Goal: Task Accomplishment & Management: Use online tool/utility

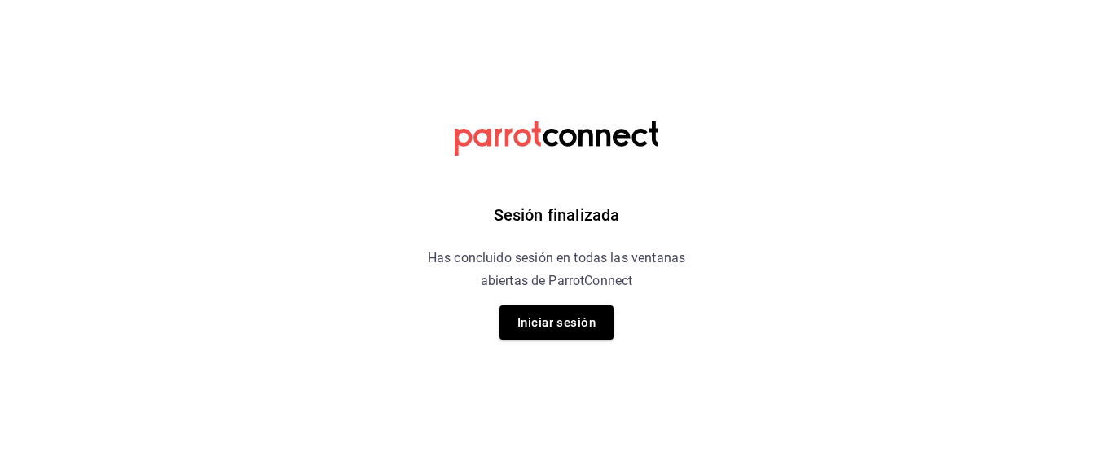
click at [571, 332] on button "Iniciar sesión" at bounding box center [556, 323] width 114 height 34
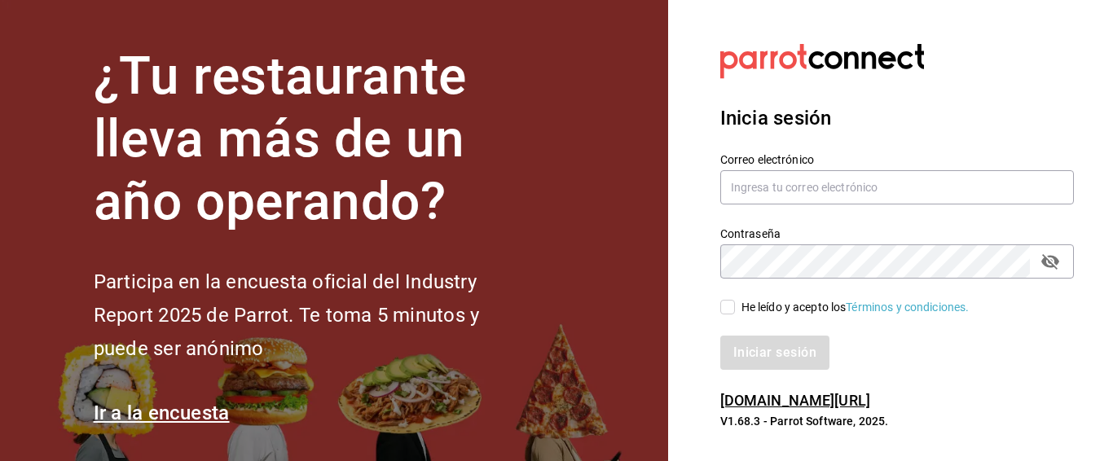
click at [927, 209] on div "Contraseña Contraseña" at bounding box center [887, 243] width 373 height 72
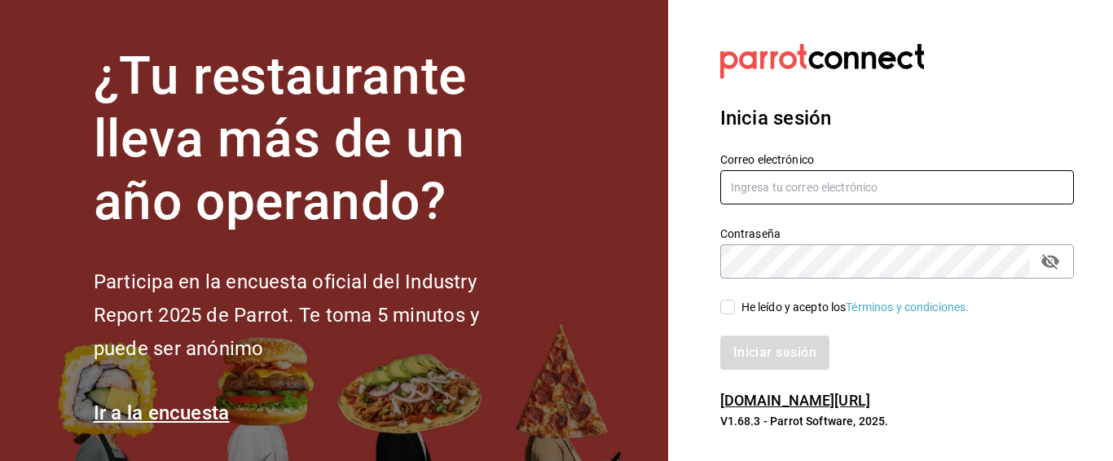
click at [932, 186] on input "text" at bounding box center [897, 187] width 354 height 34
type input "jujepapla210294@gmail.com"
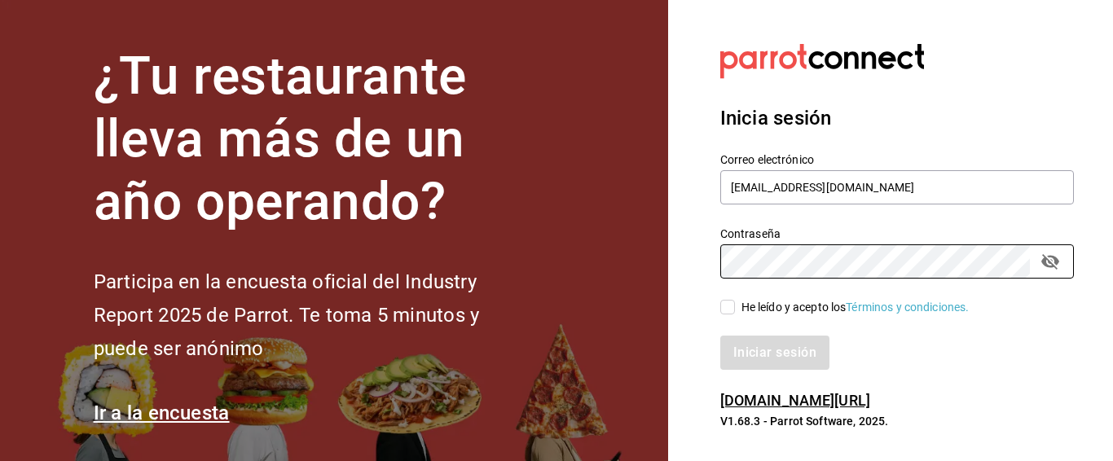
click at [814, 306] on div "He leído y acepto los Términos y condiciones." at bounding box center [856, 307] width 228 height 17
click at [735, 306] on input "He leído y acepto los Términos y condiciones." at bounding box center [727, 307] width 15 height 15
checkbox input "true"
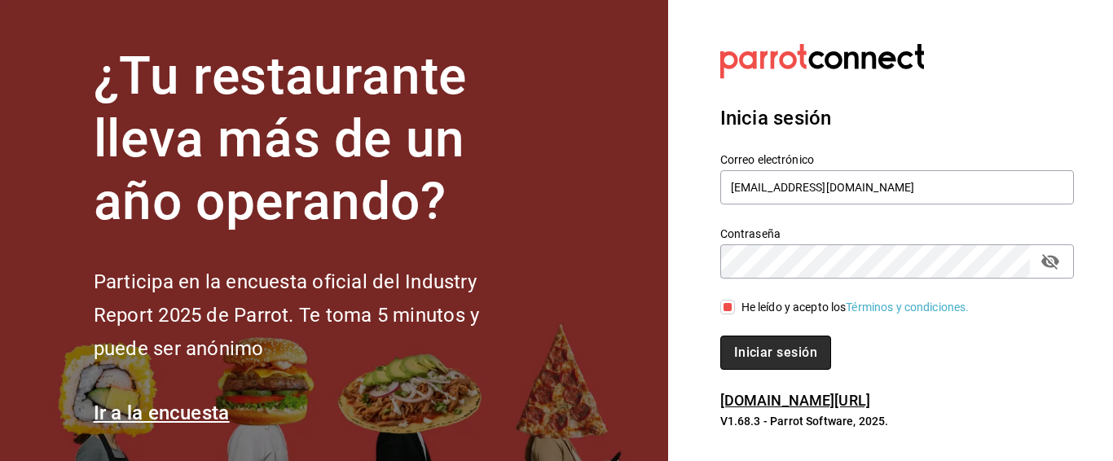
click at [811, 340] on button "Iniciar sesión" at bounding box center [775, 353] width 111 height 34
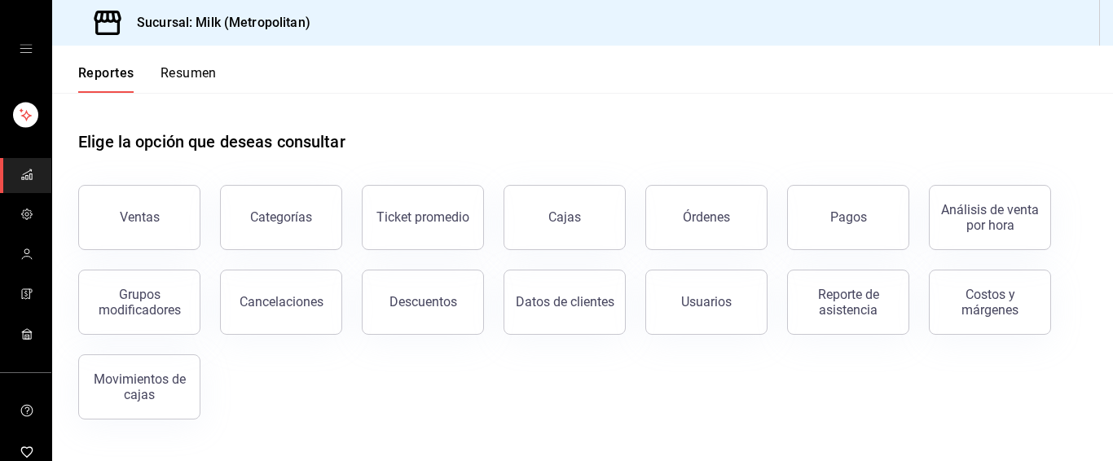
click at [799, 226] on button "Pagos" at bounding box center [848, 217] width 122 height 65
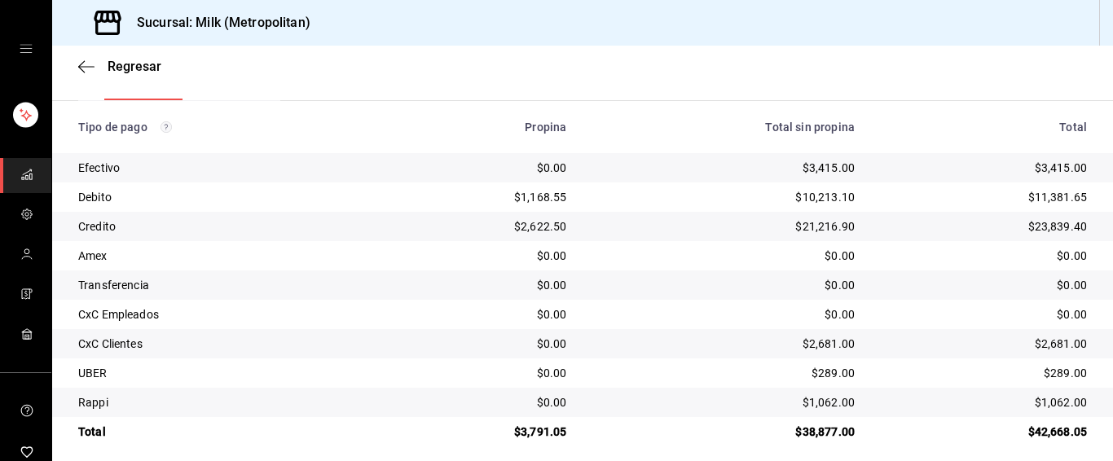
scroll to position [288, 0]
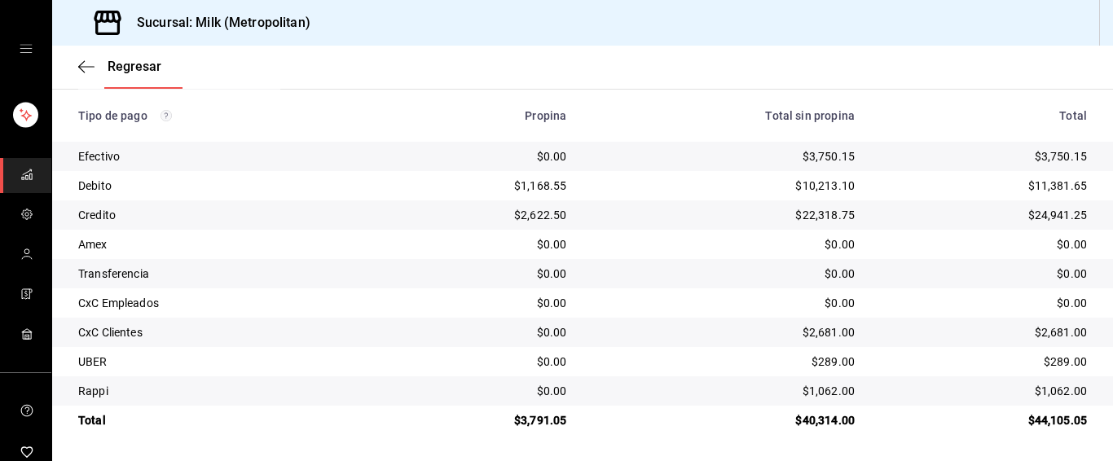
scroll to position [288, 0]
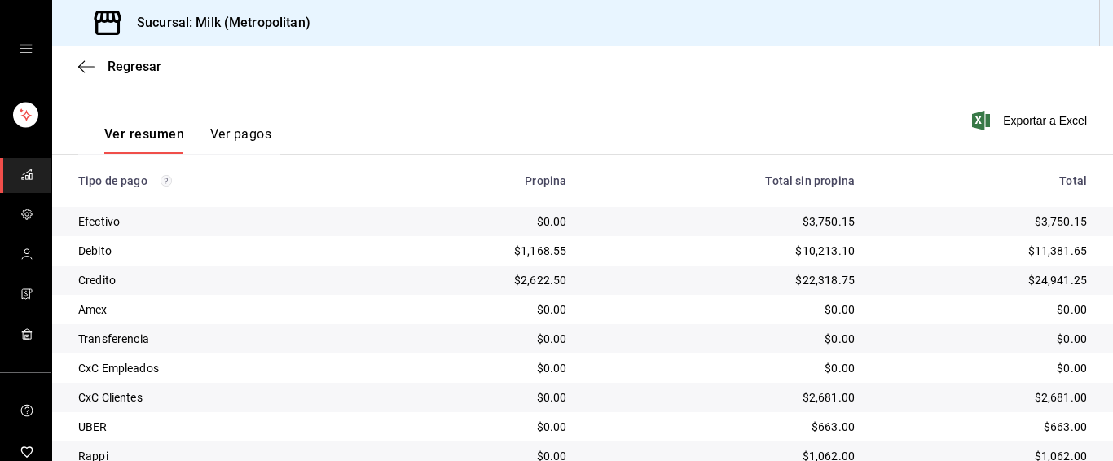
scroll to position [288, 0]
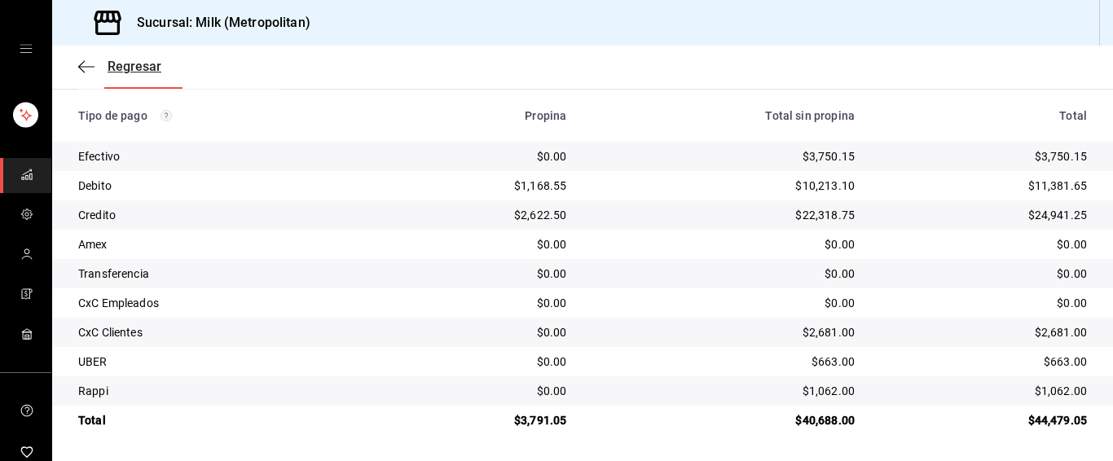
click at [79, 64] on icon "button" at bounding box center [86, 66] width 16 height 15
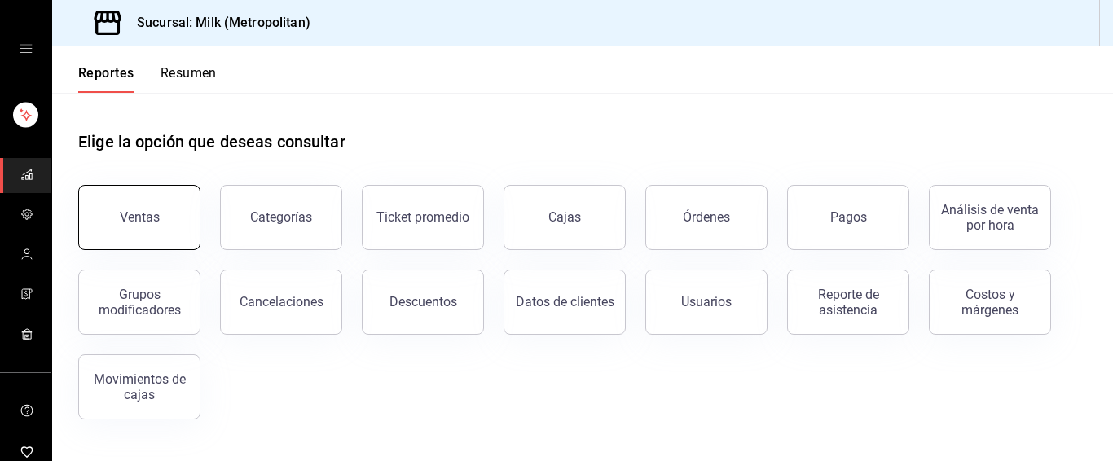
click at [149, 210] on button "Ventas" at bounding box center [139, 217] width 122 height 65
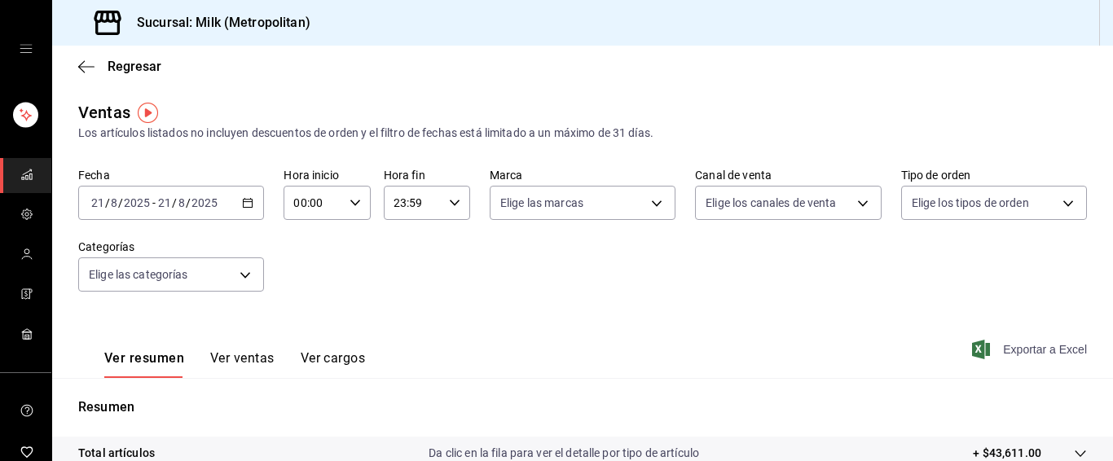
click at [1040, 350] on span "Exportar a Excel" at bounding box center [1031, 350] width 112 height 20
click at [77, 60] on div "Regresar" at bounding box center [582, 67] width 1061 height 42
click at [86, 65] on icon "button" at bounding box center [86, 66] width 16 height 15
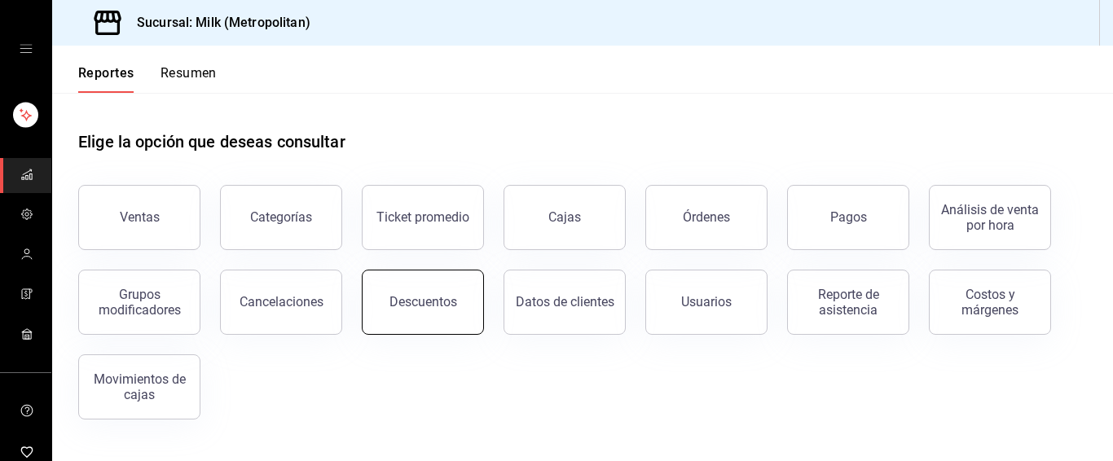
click at [391, 288] on button "Descuentos" at bounding box center [423, 302] width 122 height 65
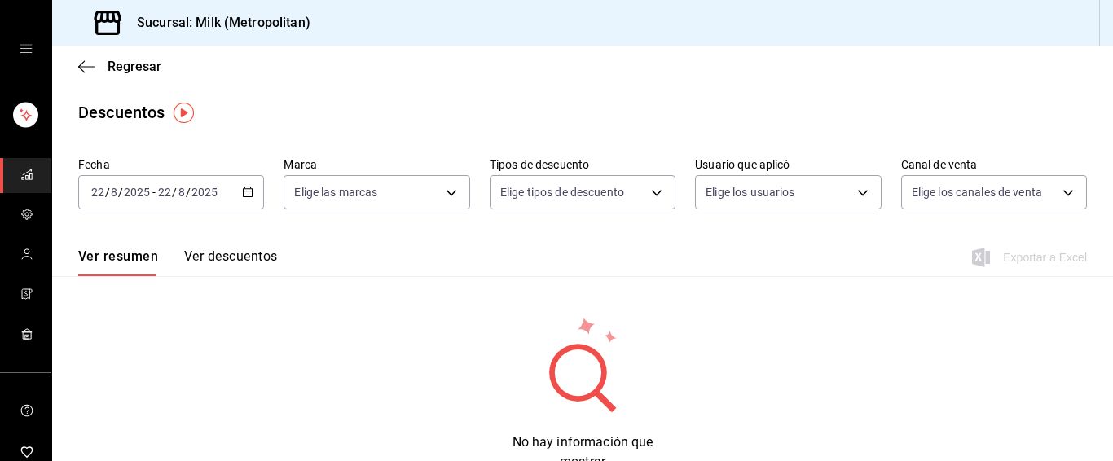
click at [244, 195] on icon "button" at bounding box center [247, 192] width 11 height 11
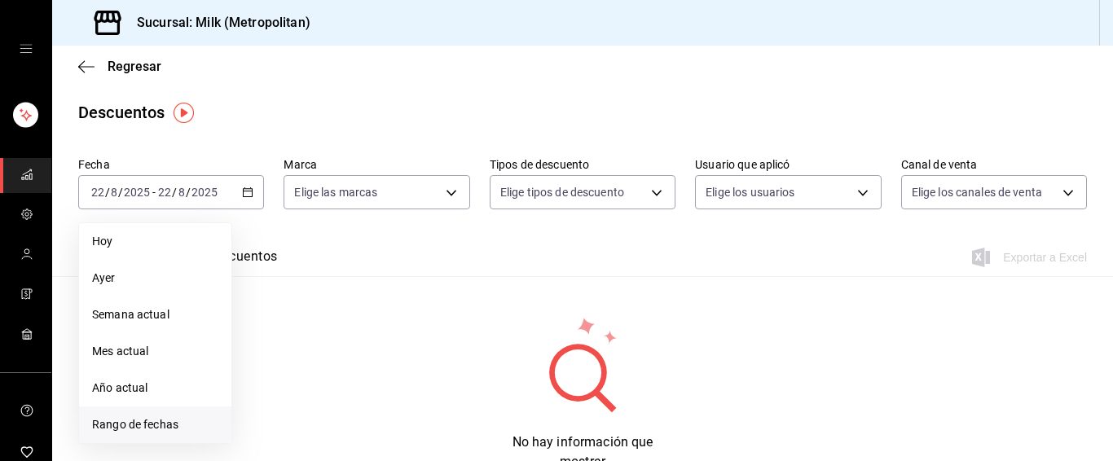
click at [142, 426] on span "Rango de fechas" at bounding box center [155, 424] width 126 height 17
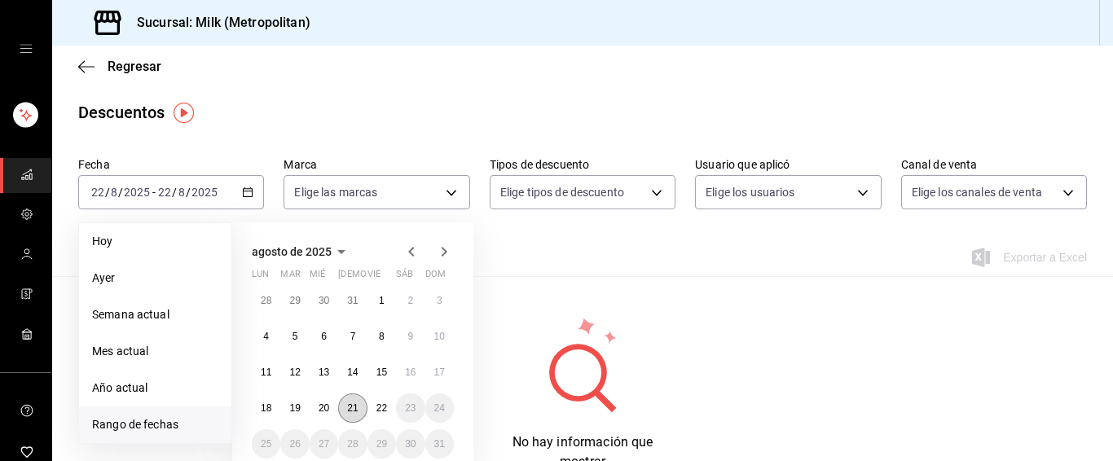
click at [344, 411] on button "21" at bounding box center [352, 408] width 29 height 29
click at [378, 411] on abbr "22" at bounding box center [381, 408] width 11 height 11
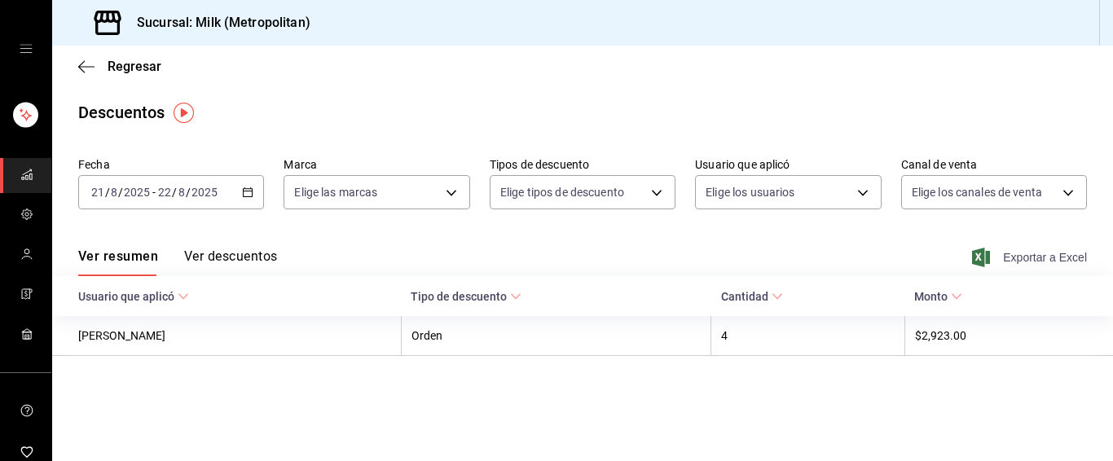
click at [1063, 257] on span "Exportar a Excel" at bounding box center [1031, 258] width 112 height 20
click at [89, 65] on icon "button" at bounding box center [86, 66] width 16 height 15
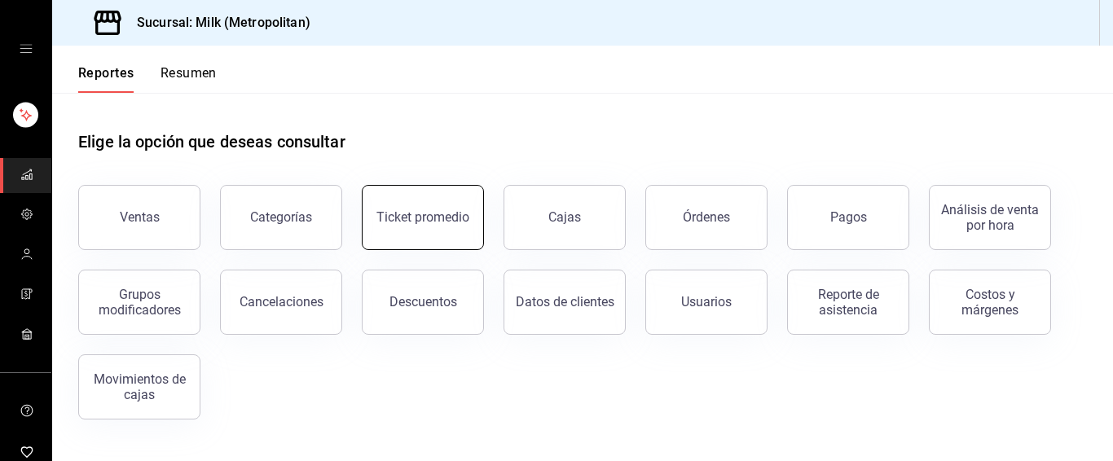
click at [408, 229] on button "Ticket promedio" at bounding box center [423, 217] width 122 height 65
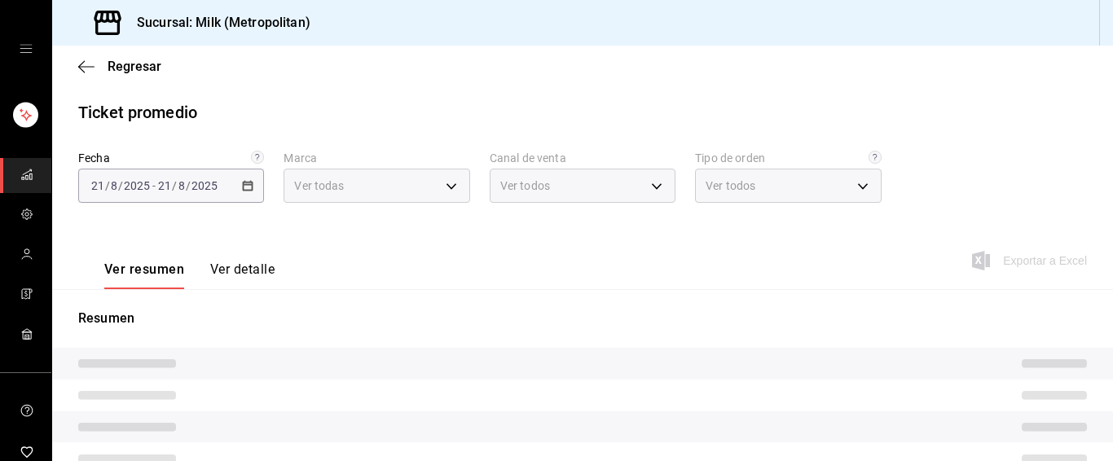
type input "57c9fc47-e65f-4221-a10c-96a6466a6251"
type input "PARROT,UBER_EATS,RAPPI,DIDI_FOOD,ONLINE"
type input "c6efb9bd-abd5-48a3-8783-83cc8f48df17,ac96d0b7-0302-404a-8271-ab3d4d47528d,08d44…"
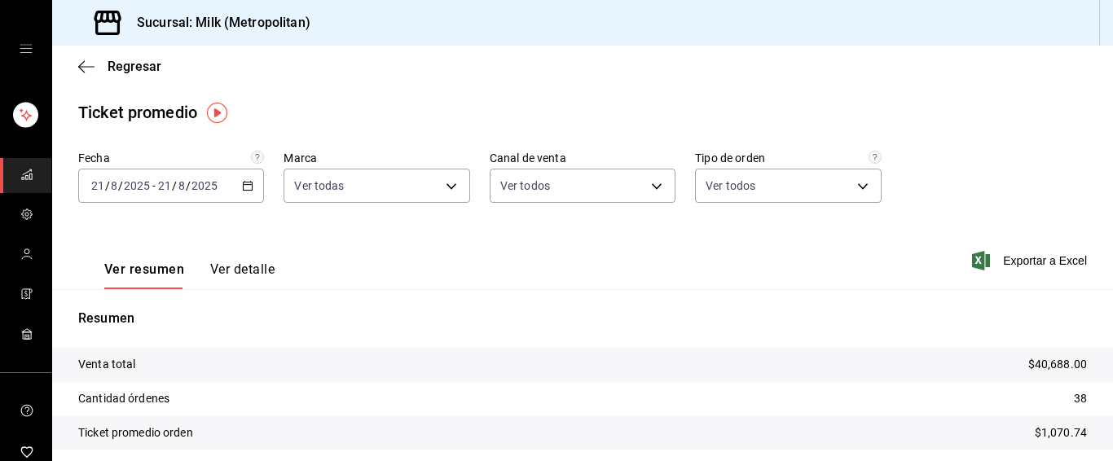
click at [77, 62] on div "Regresar" at bounding box center [582, 67] width 1061 height 42
click at [94, 69] on icon "button" at bounding box center [86, 66] width 16 height 15
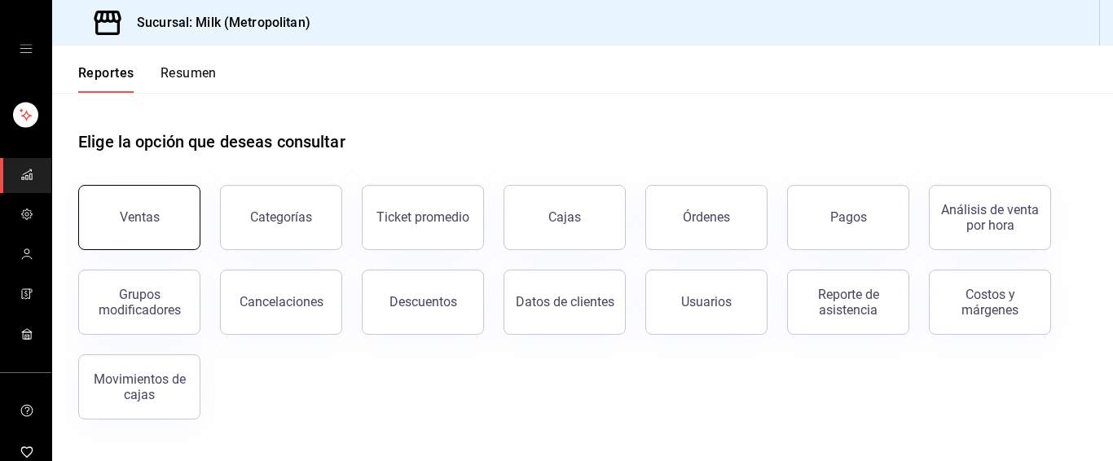
click at [190, 239] on button "Ventas" at bounding box center [139, 217] width 122 height 65
